Goal: Task Accomplishment & Management: Manage account settings

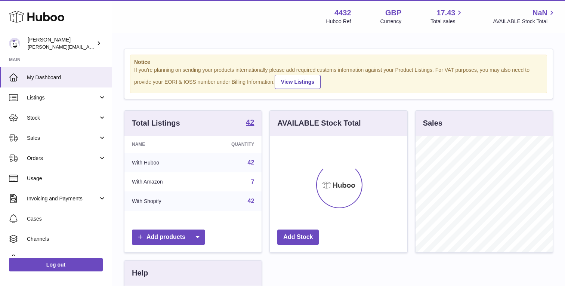
scroll to position [117, 137]
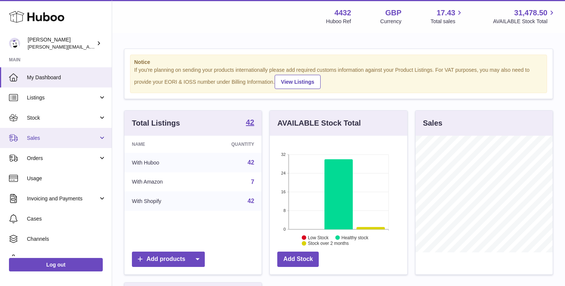
click at [72, 134] on link "Sales" at bounding box center [56, 138] width 112 height 20
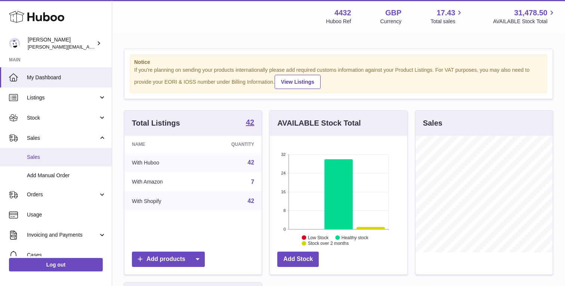
click at [71, 159] on span "Sales" at bounding box center [66, 156] width 79 height 7
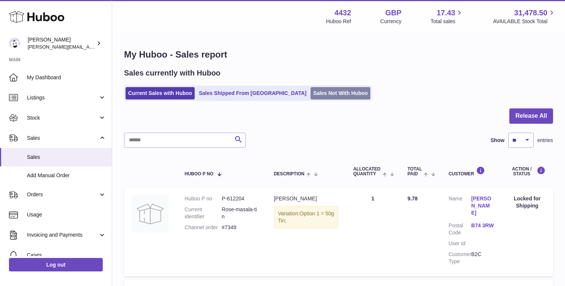
click at [310, 93] on link "Sales Not With Huboo" at bounding box center [340, 93] width 60 height 12
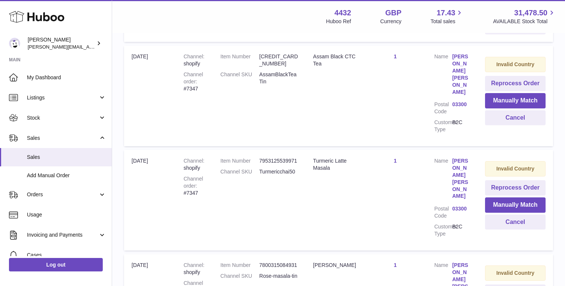
scroll to position [239, 0]
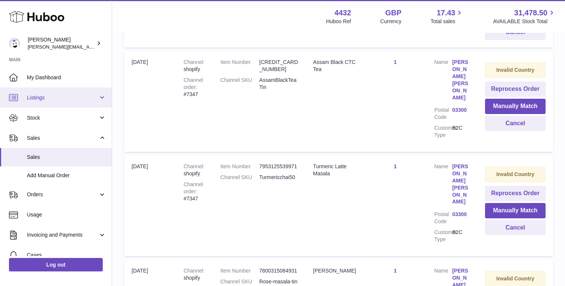
click at [69, 93] on link "Listings" at bounding box center [56, 97] width 112 height 20
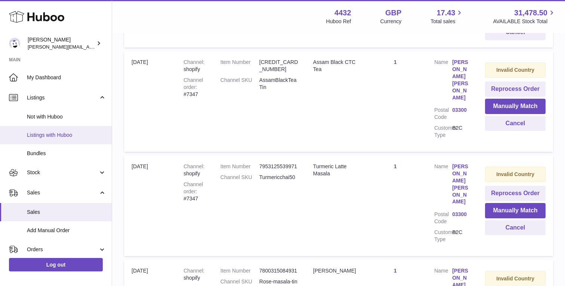
click at [56, 131] on link "Listings with Huboo" at bounding box center [56, 135] width 112 height 18
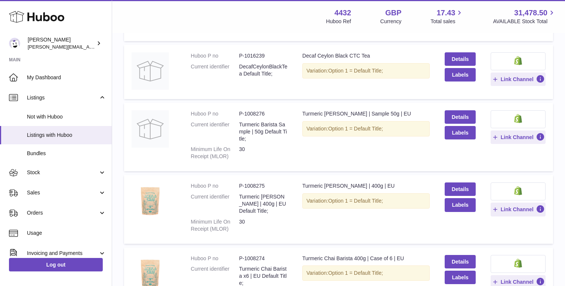
scroll to position [554, 0]
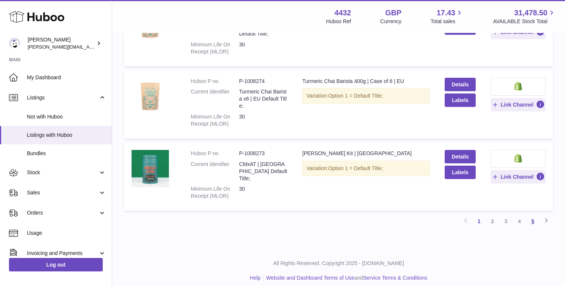
click at [534, 214] on link "5" at bounding box center [532, 220] width 13 height 13
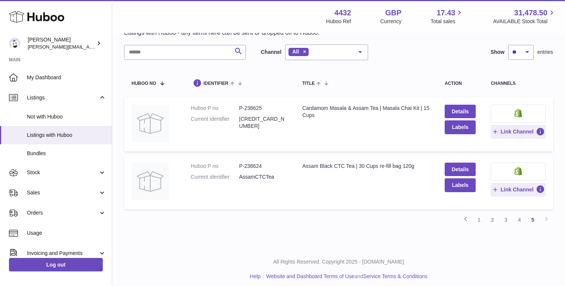
scroll to position [41, 0]
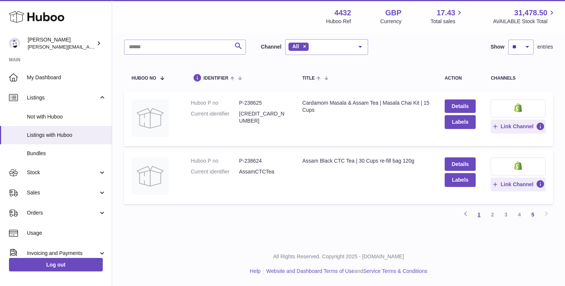
click at [481, 214] on link "1" at bounding box center [478, 214] width 13 height 13
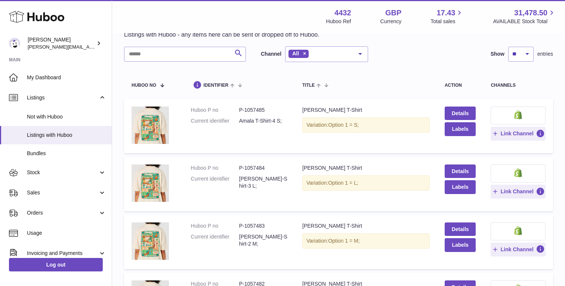
scroll to position [554, 0]
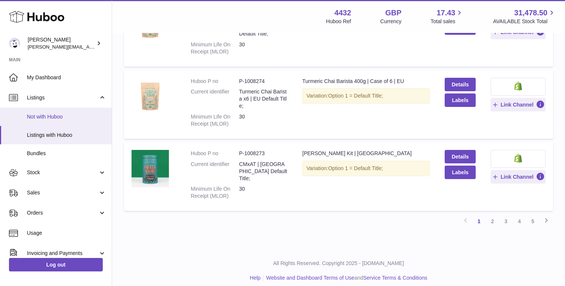
click at [52, 115] on span "Not with Huboo" at bounding box center [66, 116] width 79 height 7
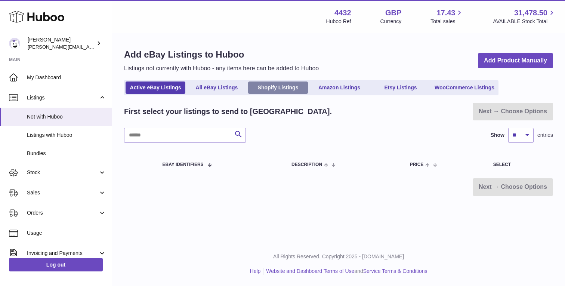
click at [271, 84] on link "Shopify Listings" at bounding box center [278, 87] width 60 height 12
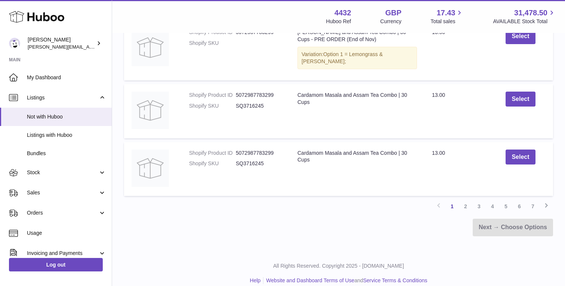
scroll to position [585, 0]
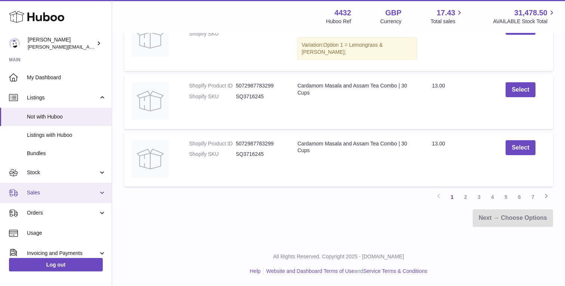
click at [53, 189] on span "Sales" at bounding box center [62, 192] width 71 height 7
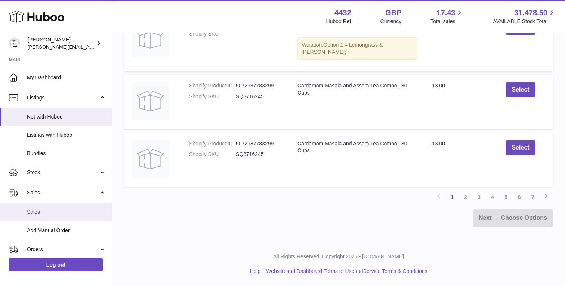
click at [53, 207] on link "Sales" at bounding box center [56, 212] width 112 height 18
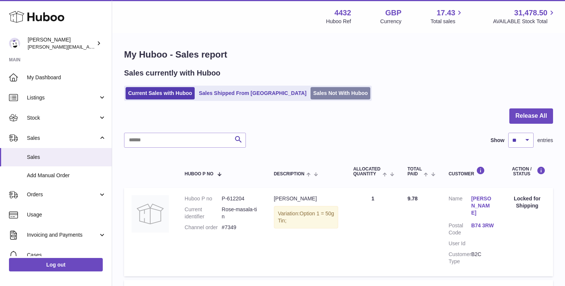
click at [311, 92] on link "Sales Not With Huboo" at bounding box center [340, 93] width 60 height 12
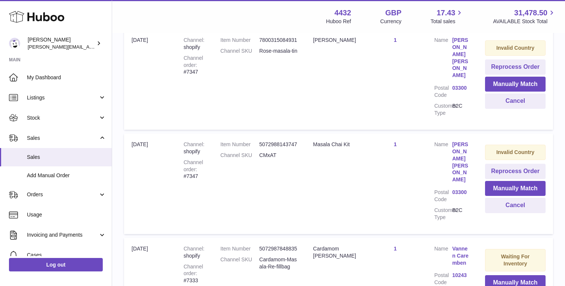
scroll to position [464, 0]
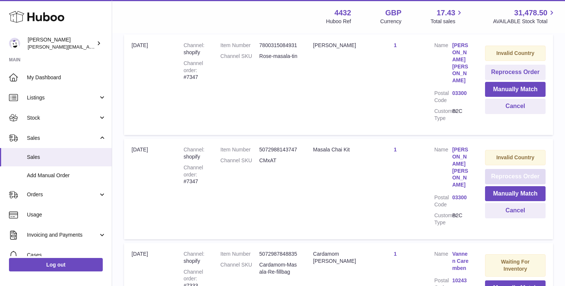
click at [491, 169] on button "Reprocess Order" at bounding box center [515, 176] width 61 height 15
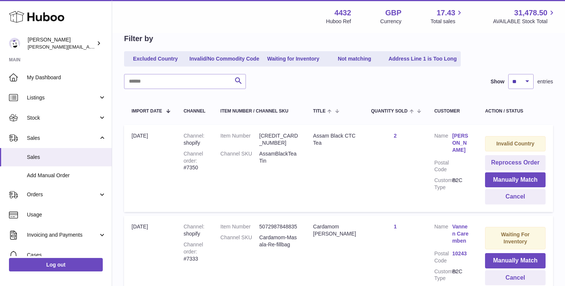
scroll to position [72, 0]
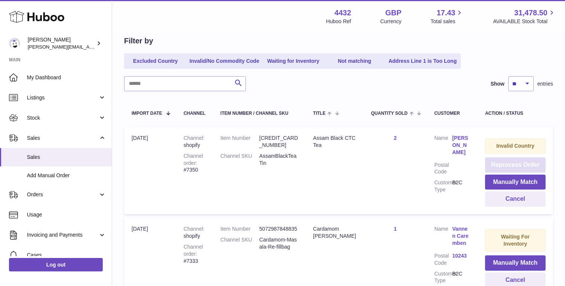
click at [508, 164] on button "Reprocess Order" at bounding box center [515, 164] width 61 height 15
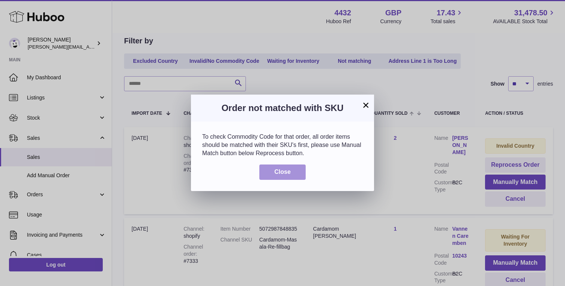
click at [298, 167] on button "Close" at bounding box center [282, 171] width 46 height 15
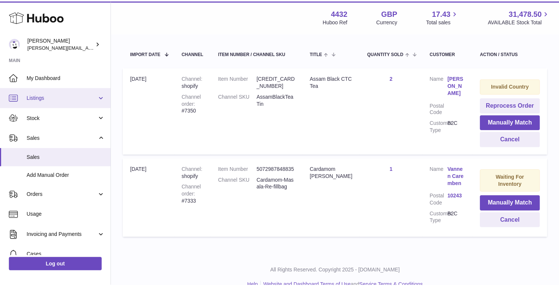
scroll to position [0, 0]
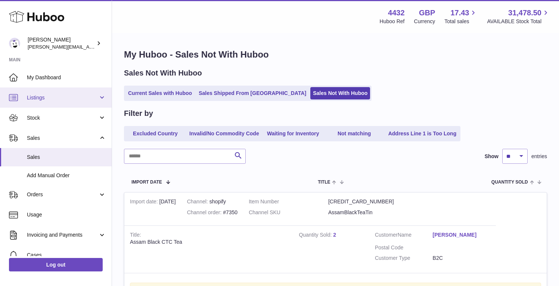
click at [99, 96] on link "Listings" at bounding box center [56, 97] width 112 height 20
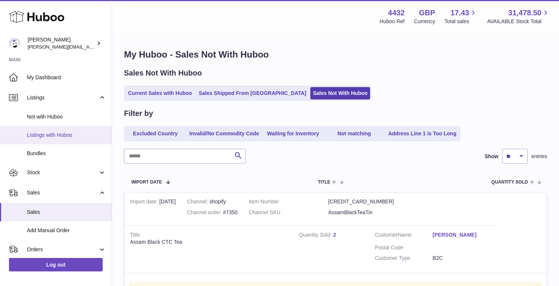
click at [84, 136] on span "Listings with Huboo" at bounding box center [66, 134] width 79 height 7
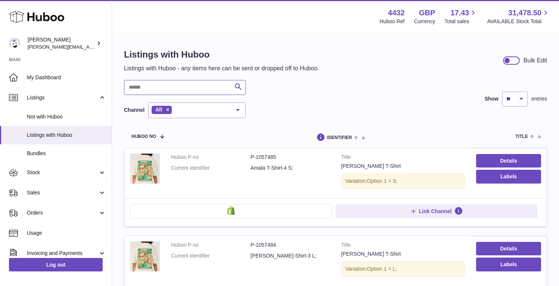
click at [190, 86] on input "text" at bounding box center [185, 87] width 122 height 15
type input "**"
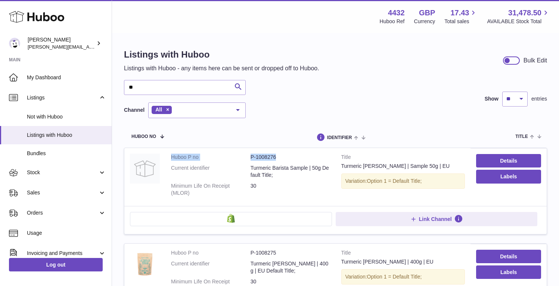
drag, startPoint x: 275, startPoint y: 147, endPoint x: 188, endPoint y: 144, distance: 87.1
click at [188, 148] on td "Huboo P no P-1008276 Current identifier Turmeric Barista Sample | 50g Default T…" at bounding box center [250, 177] width 170 height 58
copy dl "Huboo P no P-1008276"
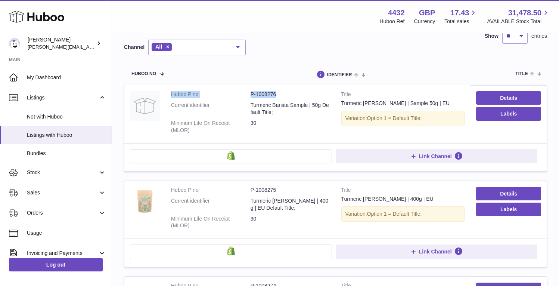
scroll to position [69, 0]
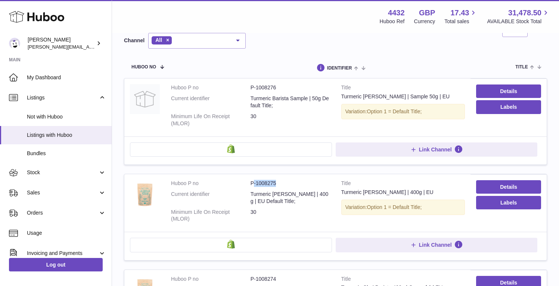
drag, startPoint x: 274, startPoint y: 152, endPoint x: 239, endPoint y: 146, distance: 35.6
click at [239, 180] on dl "Huboo P no P-1008275 Current identifier Turmeric Chai Barista | 400g | EU Defau…" at bounding box center [250, 203] width 159 height 46
copy dd "-1008275"
click at [276, 190] on dd "Turmeric Chai Barista | 400g | EU Default Title;" at bounding box center [291, 197] width 80 height 14
drag, startPoint x: 276, startPoint y: 149, endPoint x: 225, endPoint y: 149, distance: 51.5
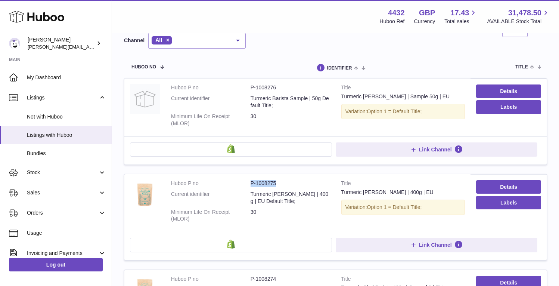
click at [225, 180] on dl "Huboo P no P-1008275 Current identifier Turmeric Chai Barista | 400g | EU Defau…" at bounding box center [250, 203] width 159 height 46
copy dl "P-1008275"
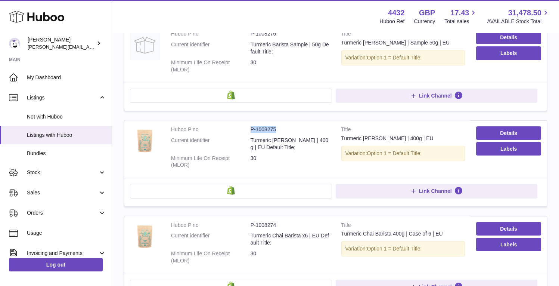
scroll to position [136, 0]
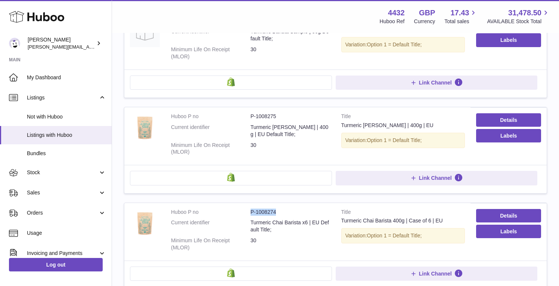
drag, startPoint x: 273, startPoint y: 150, endPoint x: 221, endPoint y: 150, distance: 51.9
click at [221, 208] on dl "Huboo P no P-1008274 Current identifier Turmeric Chai Barista x6 | EU Default T…" at bounding box center [250, 231] width 159 height 46
copy dl "P-1008274"
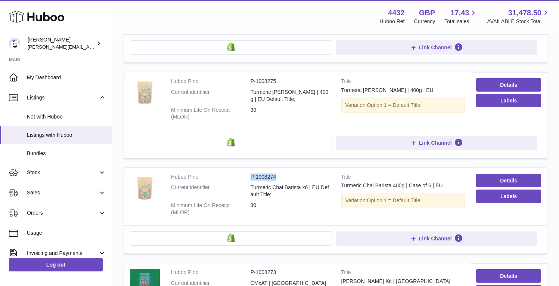
scroll to position [177, 0]
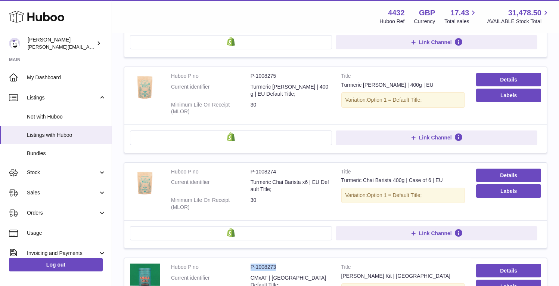
drag, startPoint x: 267, startPoint y: 182, endPoint x: 224, endPoint y: 182, distance: 43.7
click at [224, 263] on dl "Huboo P no P-1008273 Current identifier CMxAT | EU Default Title; Minimum Life …" at bounding box center [250, 286] width 159 height 46
copy dl "P-1008273"
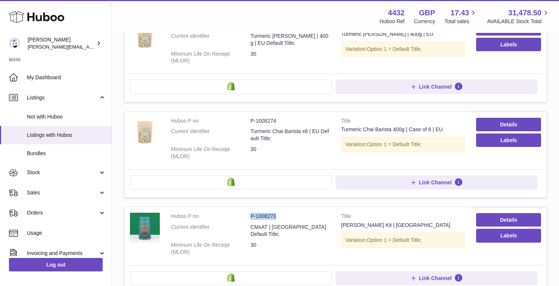
scroll to position [229, 0]
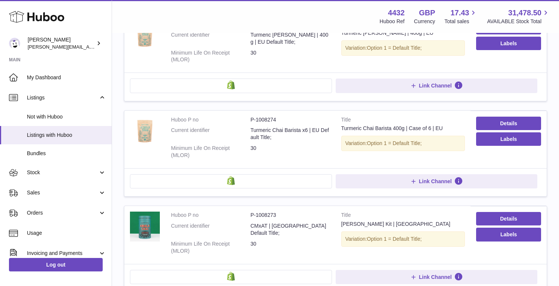
drag, startPoint x: 269, startPoint y: 199, endPoint x: 230, endPoint y: 199, distance: 39.2
copy dl "P-1008272"
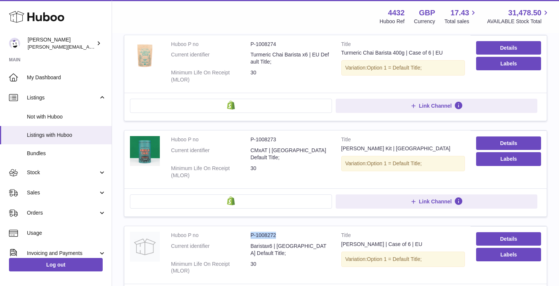
scroll to position [306, 0]
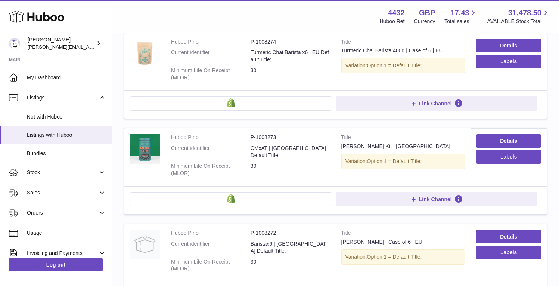
drag, startPoint x: 273, startPoint y: 183, endPoint x: 232, endPoint y: 183, distance: 41.8
copy dl "P-1008271"
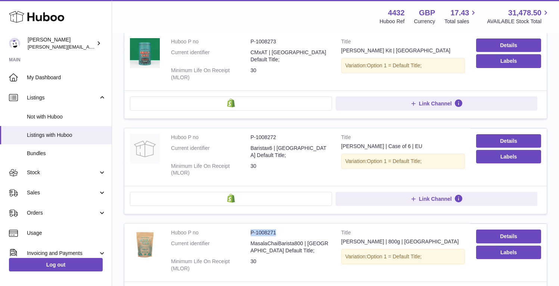
scroll to position [403, 0]
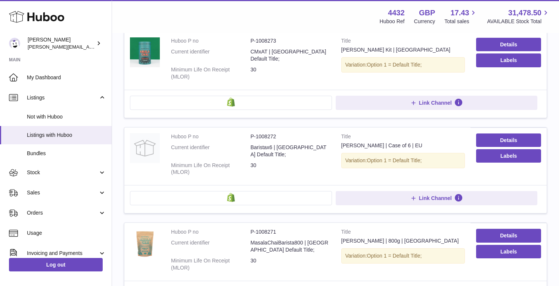
drag, startPoint x: 272, startPoint y: 159, endPoint x: 229, endPoint y: 159, distance: 43.7
copy dl "P-1008270"
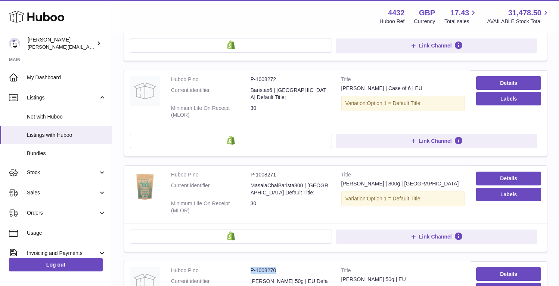
scroll to position [463, 0]
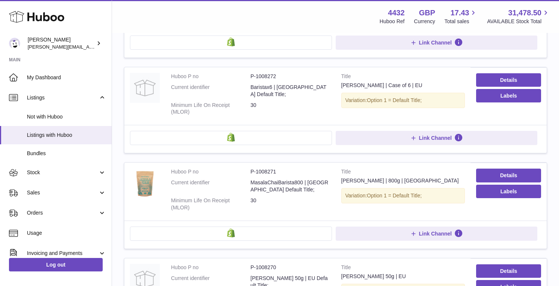
drag, startPoint x: 270, startPoint y: 170, endPoint x: 226, endPoint y: 170, distance: 43.3
copy dl "P-1008269"
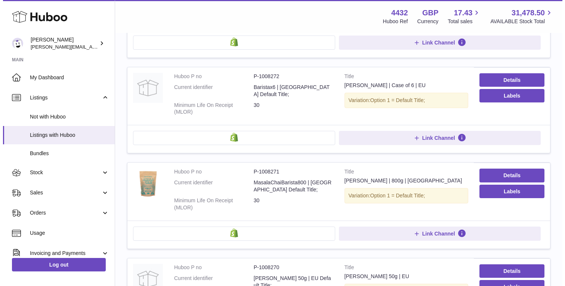
scroll to position [456, 0]
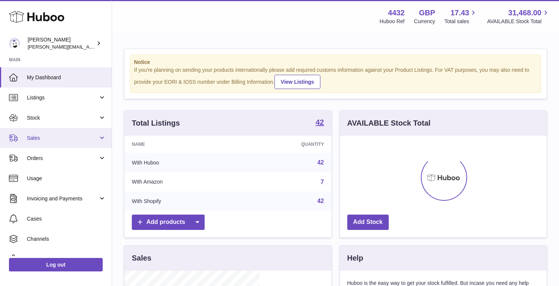
scroll to position [117, 135]
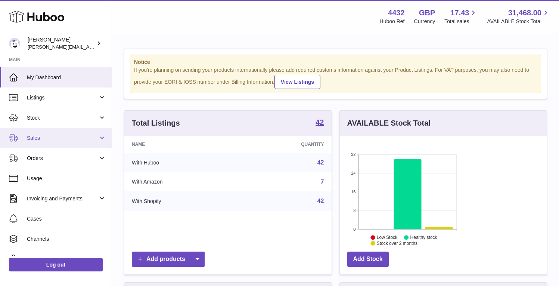
click at [93, 143] on link "Sales" at bounding box center [56, 138] width 112 height 20
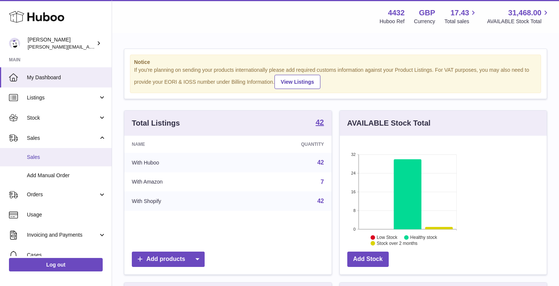
click at [82, 161] on link "Sales" at bounding box center [56, 157] width 112 height 18
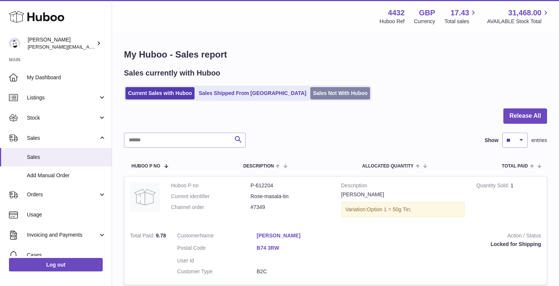
click at [317, 92] on link "Sales Not With Huboo" at bounding box center [340, 93] width 60 height 12
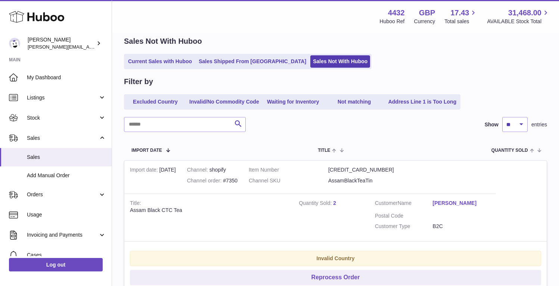
scroll to position [33, 0]
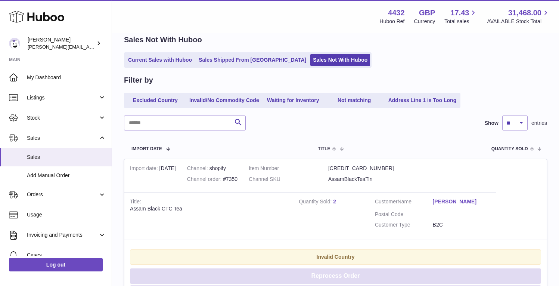
click at [482, 268] on button "Reprocess Order" at bounding box center [335, 275] width 411 height 15
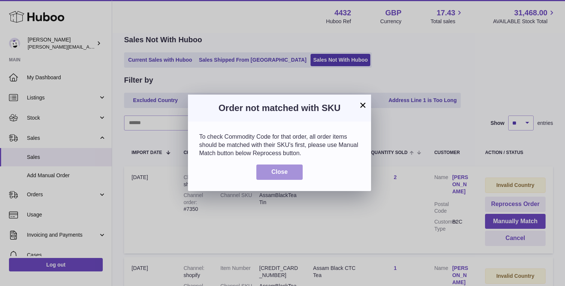
click at [291, 171] on button "Close" at bounding box center [279, 171] width 46 height 15
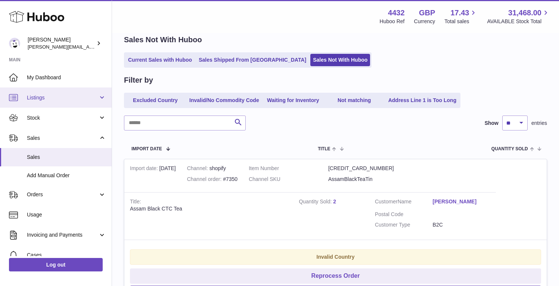
click at [87, 101] on link "Listings" at bounding box center [56, 97] width 112 height 20
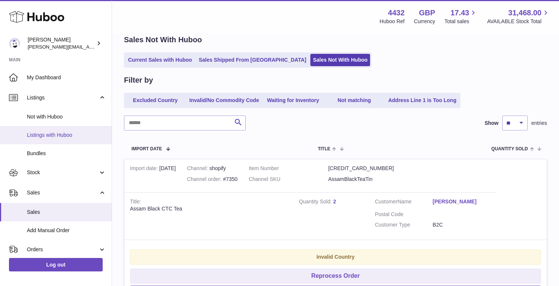
click at [79, 135] on span "Listings with Huboo" at bounding box center [66, 134] width 79 height 7
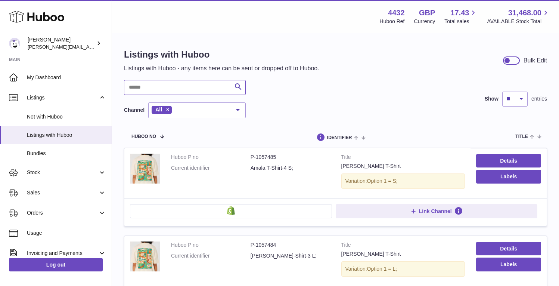
click at [165, 90] on input "text" at bounding box center [185, 87] width 122 height 15
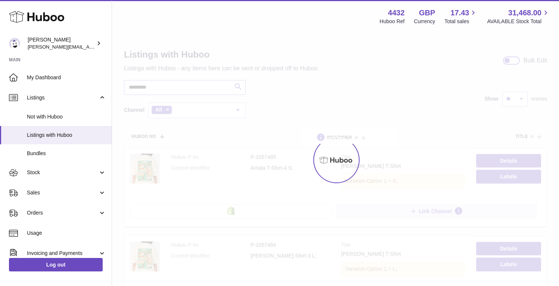
type input "*********"
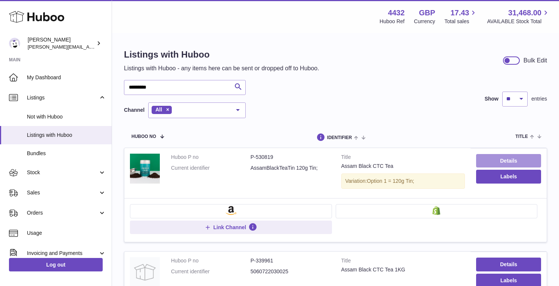
click at [476, 154] on link "Details" at bounding box center [508, 160] width 65 height 13
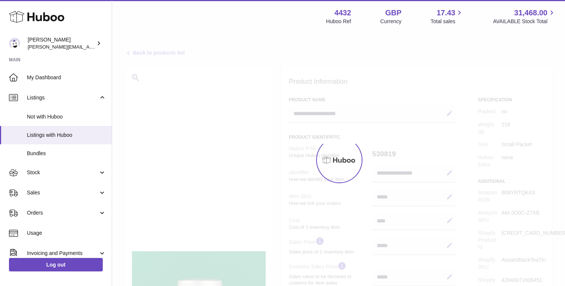
select select "***"
select select "****"
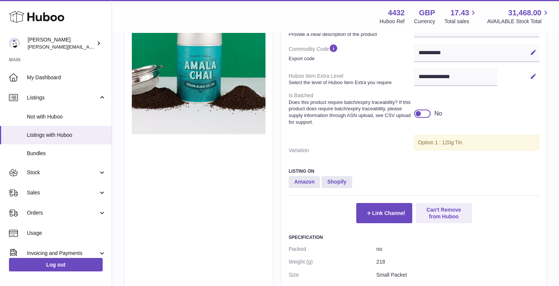
scroll to position [312, 0]
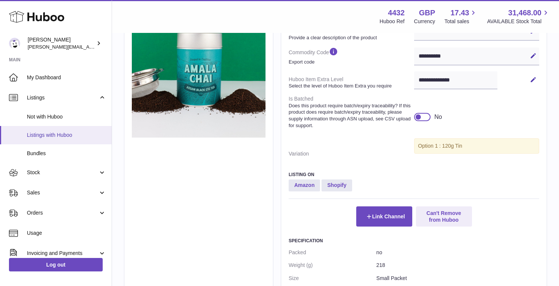
click at [63, 133] on span "Listings with Huboo" at bounding box center [66, 134] width 79 height 7
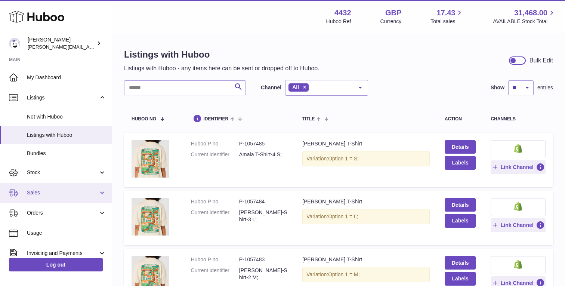
click at [81, 195] on span "Sales" at bounding box center [62, 192] width 71 height 7
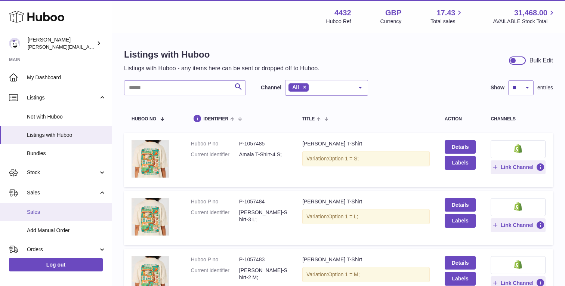
click at [75, 211] on span "Sales" at bounding box center [66, 211] width 79 height 7
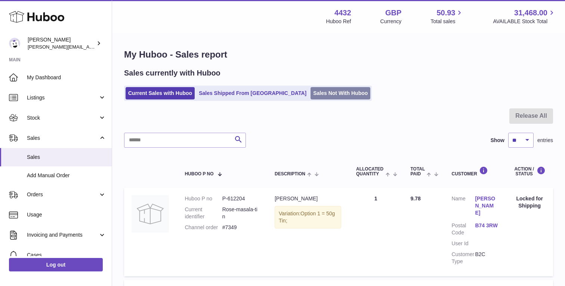
click at [311, 99] on link "Sales Not With Huboo" at bounding box center [340, 93] width 60 height 12
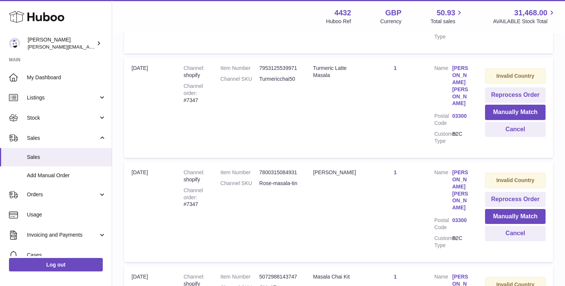
scroll to position [427, 0]
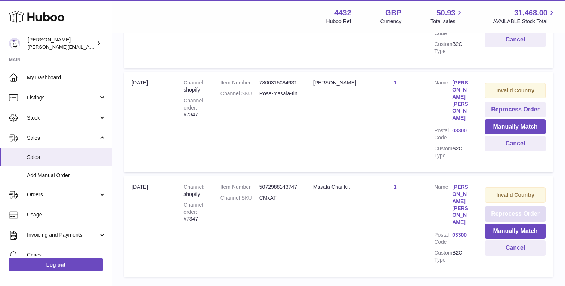
click at [500, 206] on button "Reprocess Order" at bounding box center [515, 213] width 61 height 15
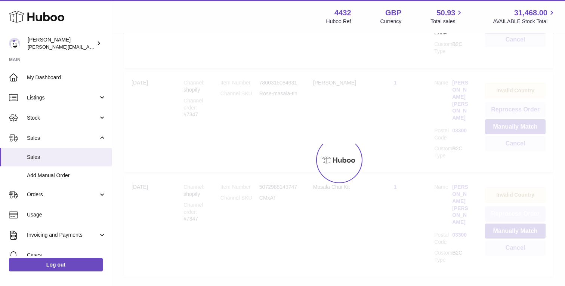
scroll to position [63, 0]
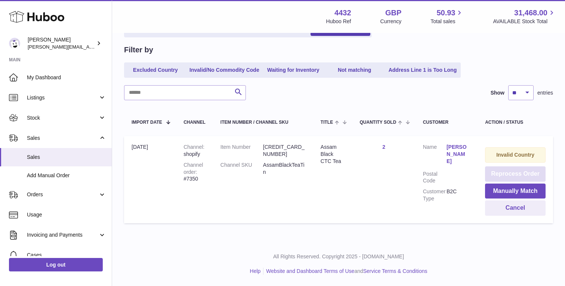
click at [501, 173] on button "Reprocess Order" at bounding box center [515, 173] width 61 height 15
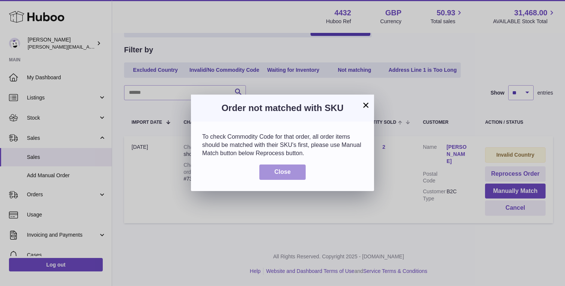
click at [295, 171] on button "Close" at bounding box center [282, 171] width 46 height 15
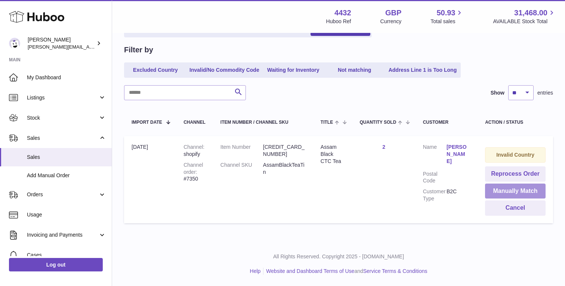
click at [502, 189] on button "Manually Match" at bounding box center [515, 190] width 61 height 15
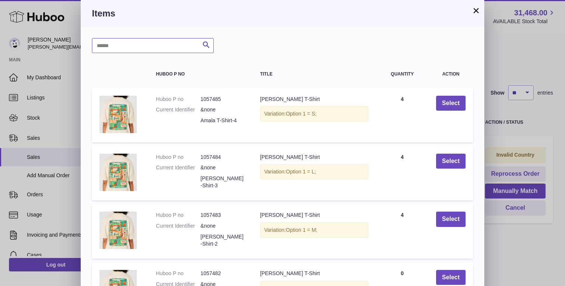
click at [168, 47] on input "text" at bounding box center [153, 45] width 122 height 15
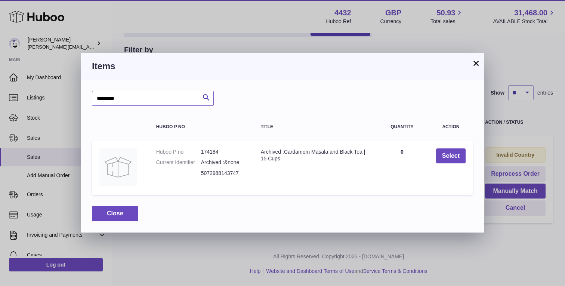
click at [164, 99] on input "*********" at bounding box center [153, 98] width 122 height 15
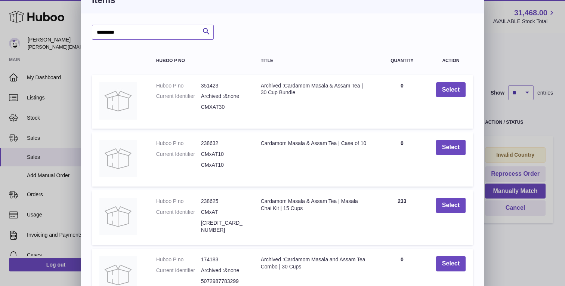
scroll to position [0, 0]
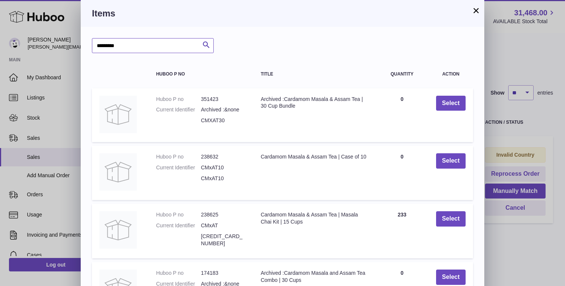
click at [146, 40] on input "*********" at bounding box center [153, 45] width 122 height 15
type input "*****"
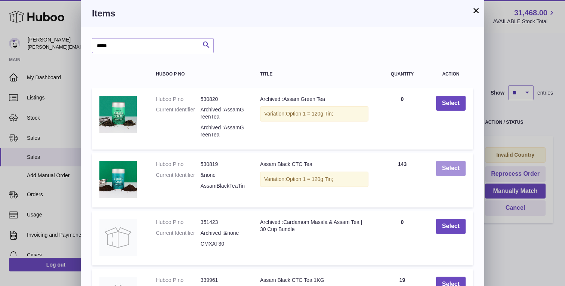
click at [452, 168] on button "Select" at bounding box center [451, 168] width 30 height 15
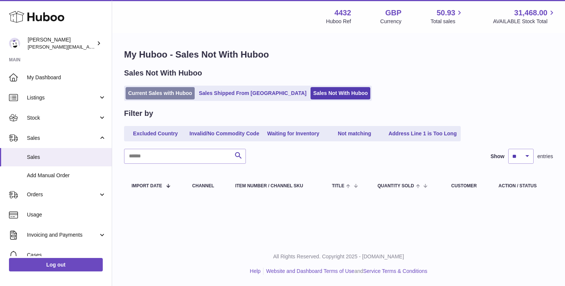
click at [165, 90] on link "Current Sales with Huboo" at bounding box center [159, 93] width 69 height 12
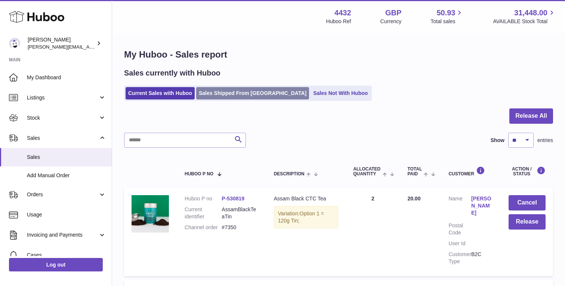
click at [255, 97] on link "Sales Shipped From [GEOGRAPHIC_DATA]" at bounding box center [252, 93] width 113 height 12
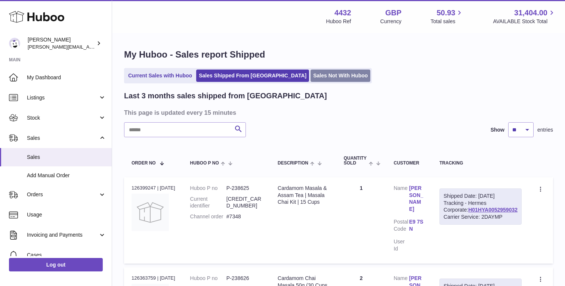
click at [310, 75] on link "Sales Not With Huboo" at bounding box center [340, 75] width 60 height 12
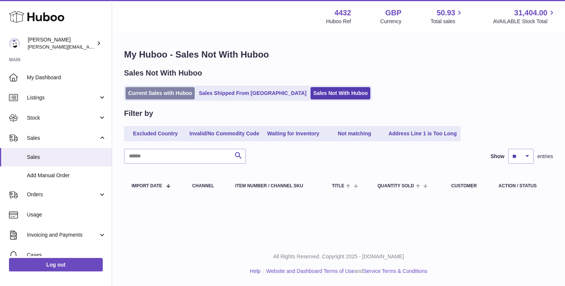
click at [183, 94] on link "Current Sales with Huboo" at bounding box center [159, 93] width 69 height 12
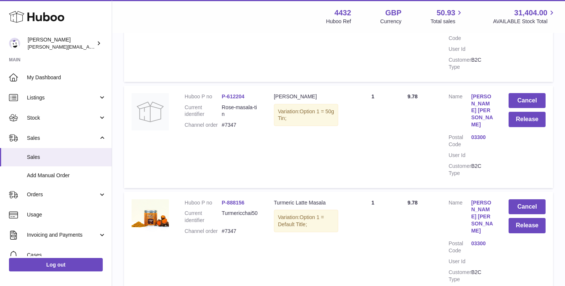
scroll to position [788, 0]
